Goal: Information Seeking & Learning: Learn about a topic

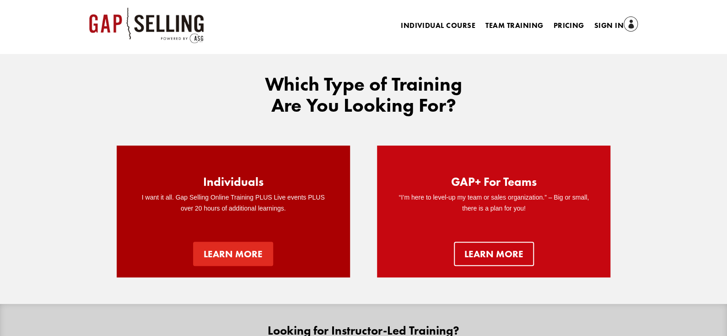
click at [257, 246] on link "Learn more" at bounding box center [233, 254] width 80 height 24
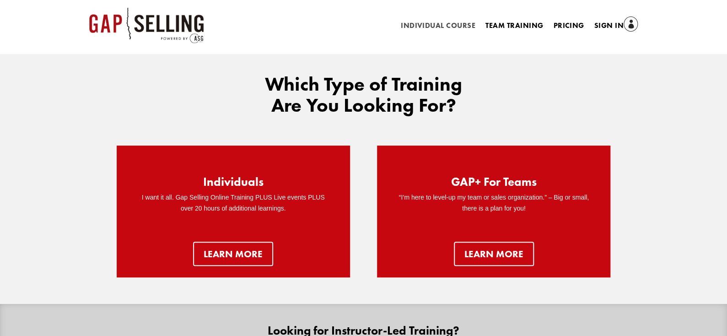
click at [455, 23] on link "Individual Course" at bounding box center [438, 27] width 75 height 10
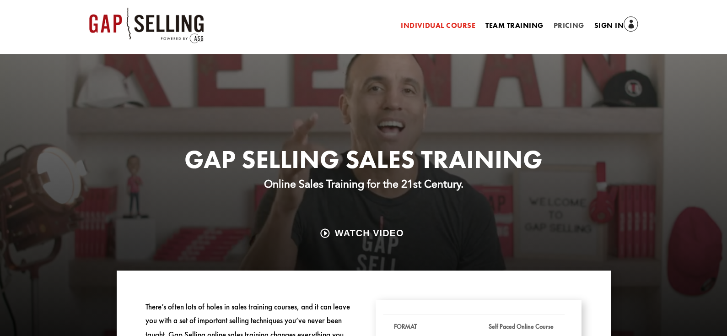
click at [565, 25] on link "Pricing" at bounding box center [568, 27] width 31 height 10
